Goal: Find contact information: Find contact information

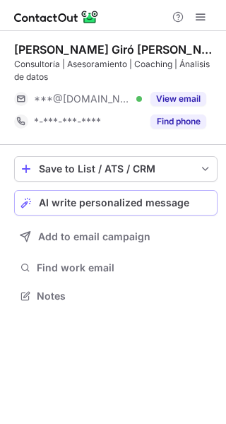
scroll to position [285, 226]
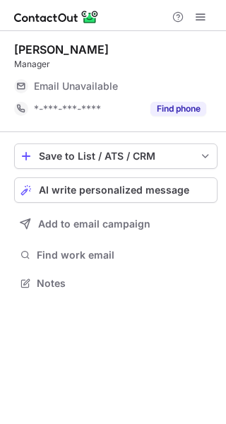
scroll to position [6, 7]
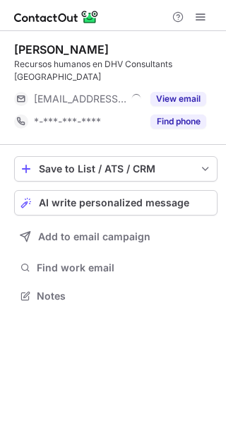
scroll to position [285, 226]
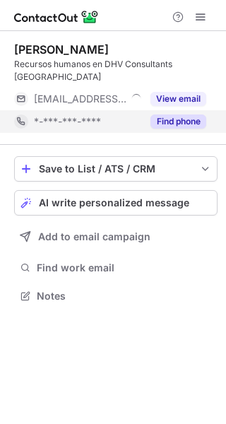
click at [154, 124] on button "Find phone" at bounding box center [178, 121] width 56 height 14
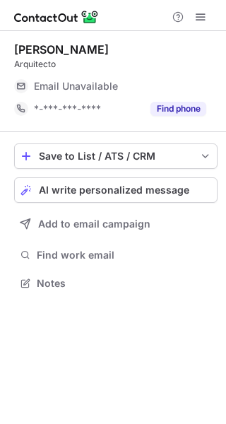
scroll to position [6, 7]
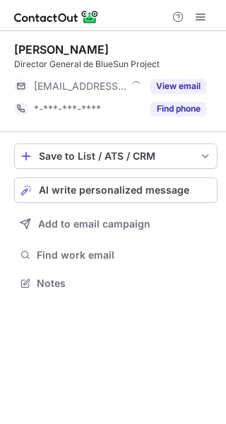
scroll to position [6, 7]
